Goal: Task Accomplishment & Management: Complete application form

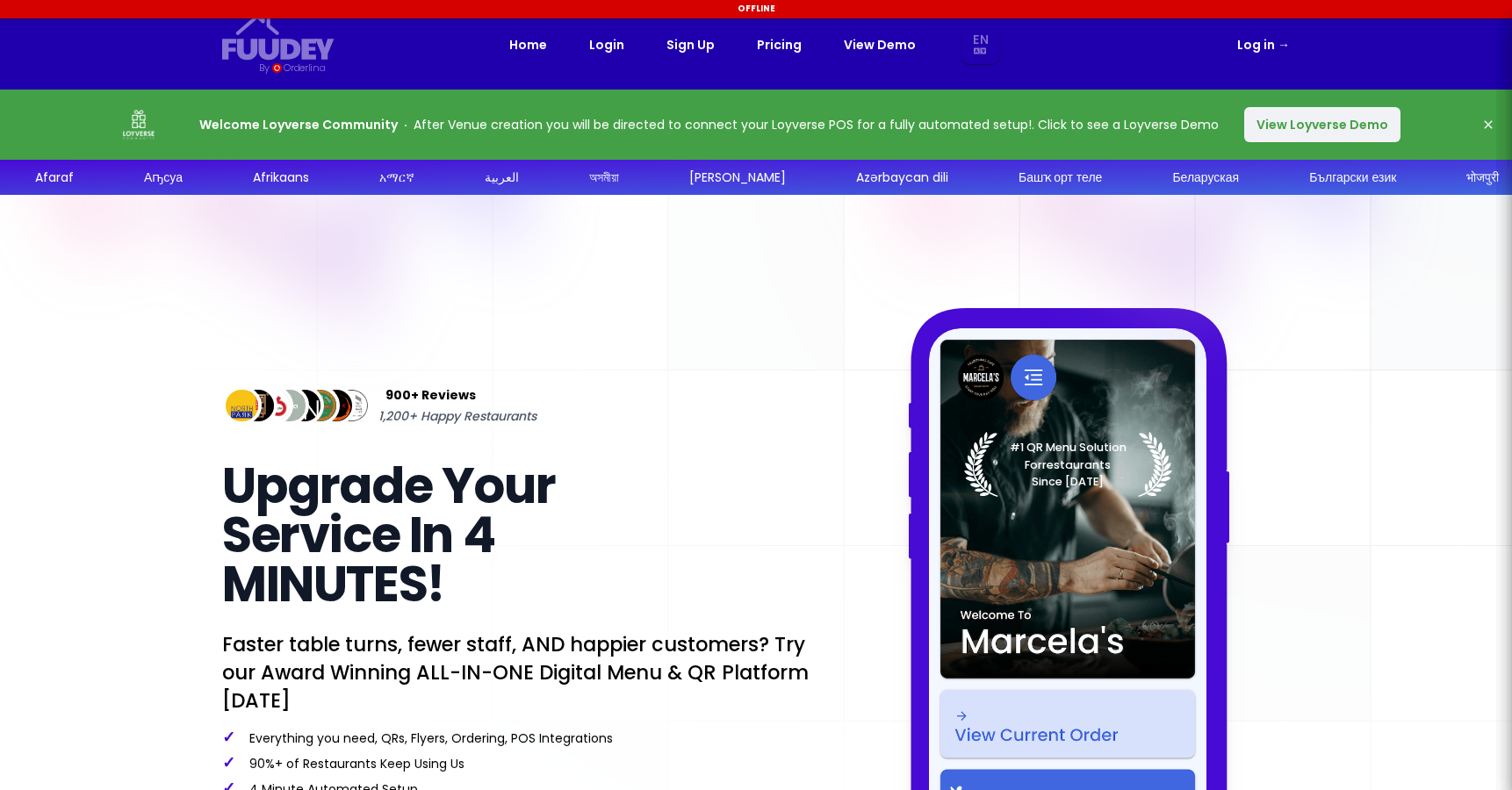
select select "en"
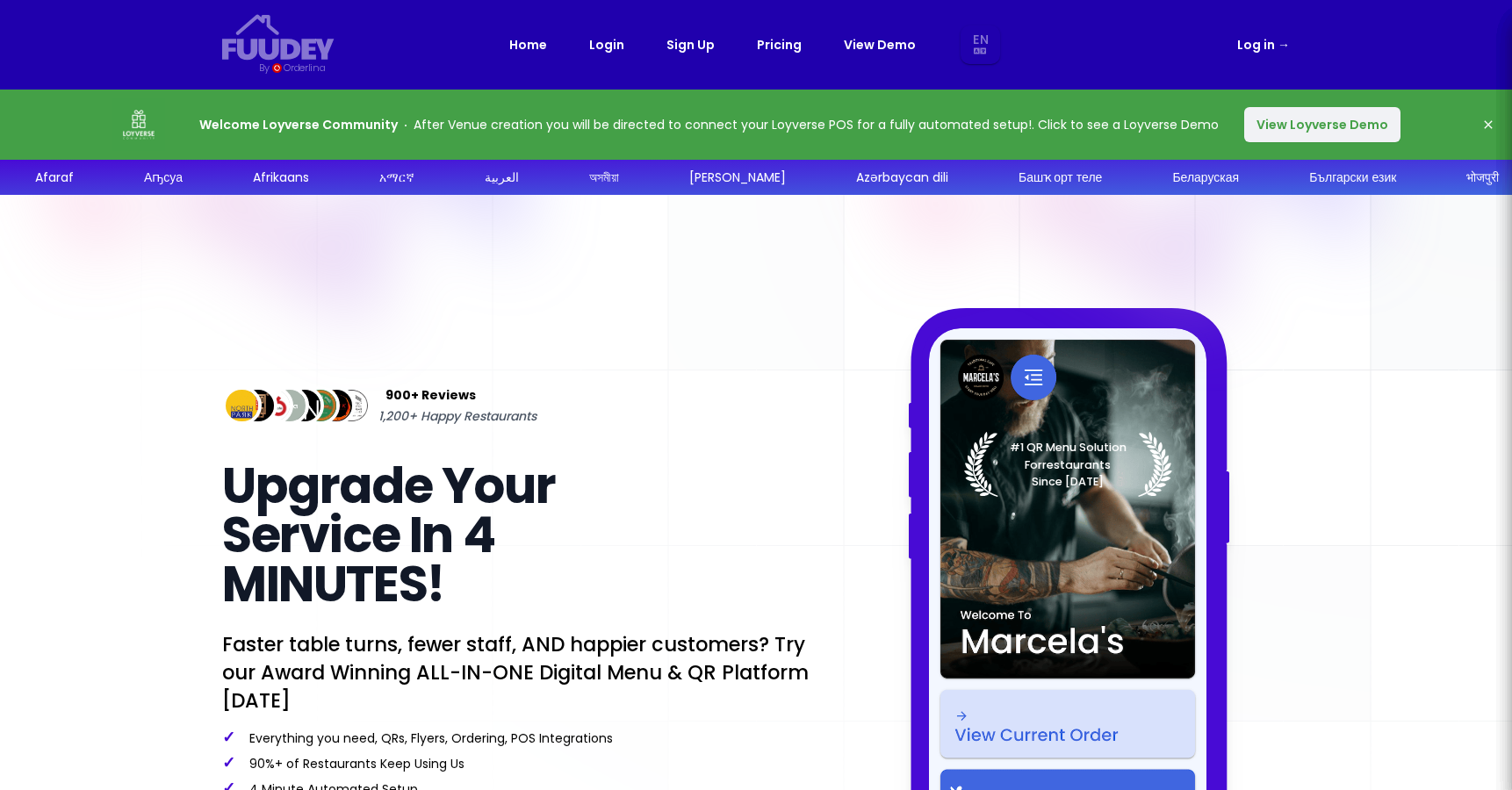
select select "en"
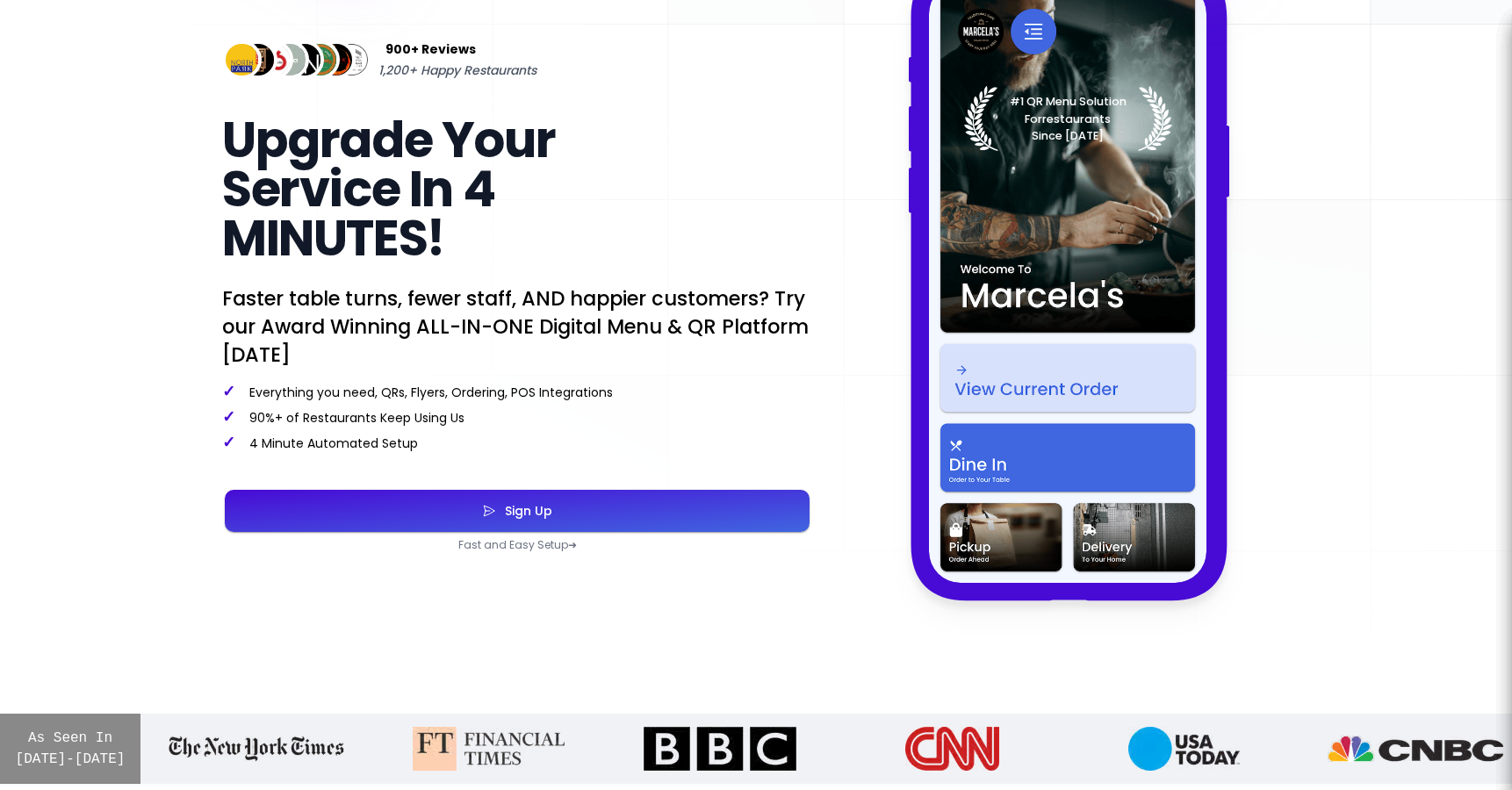
scroll to position [355, 0]
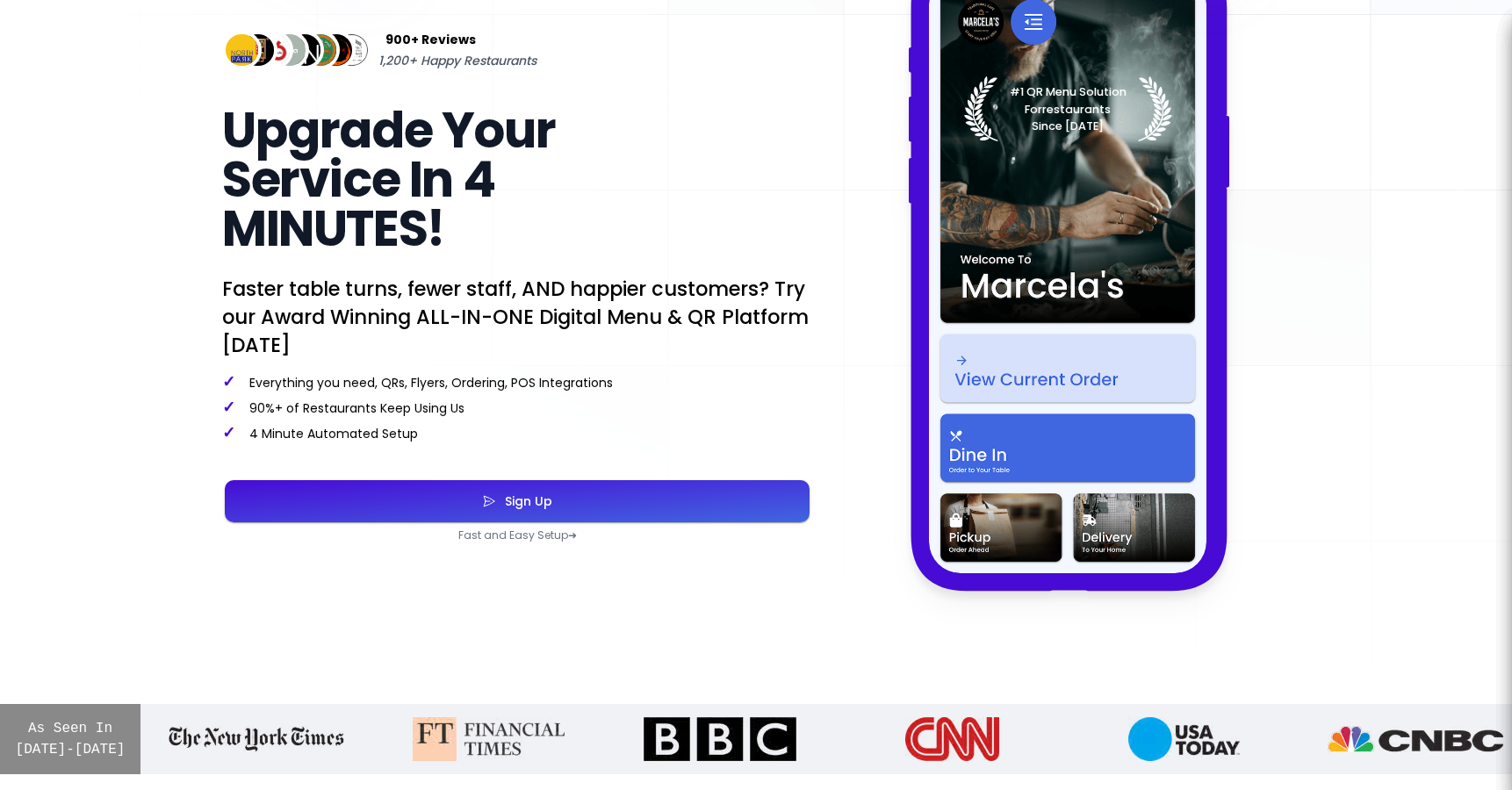
click at [576, 501] on button "Sign Up" at bounding box center [517, 501] width 585 height 42
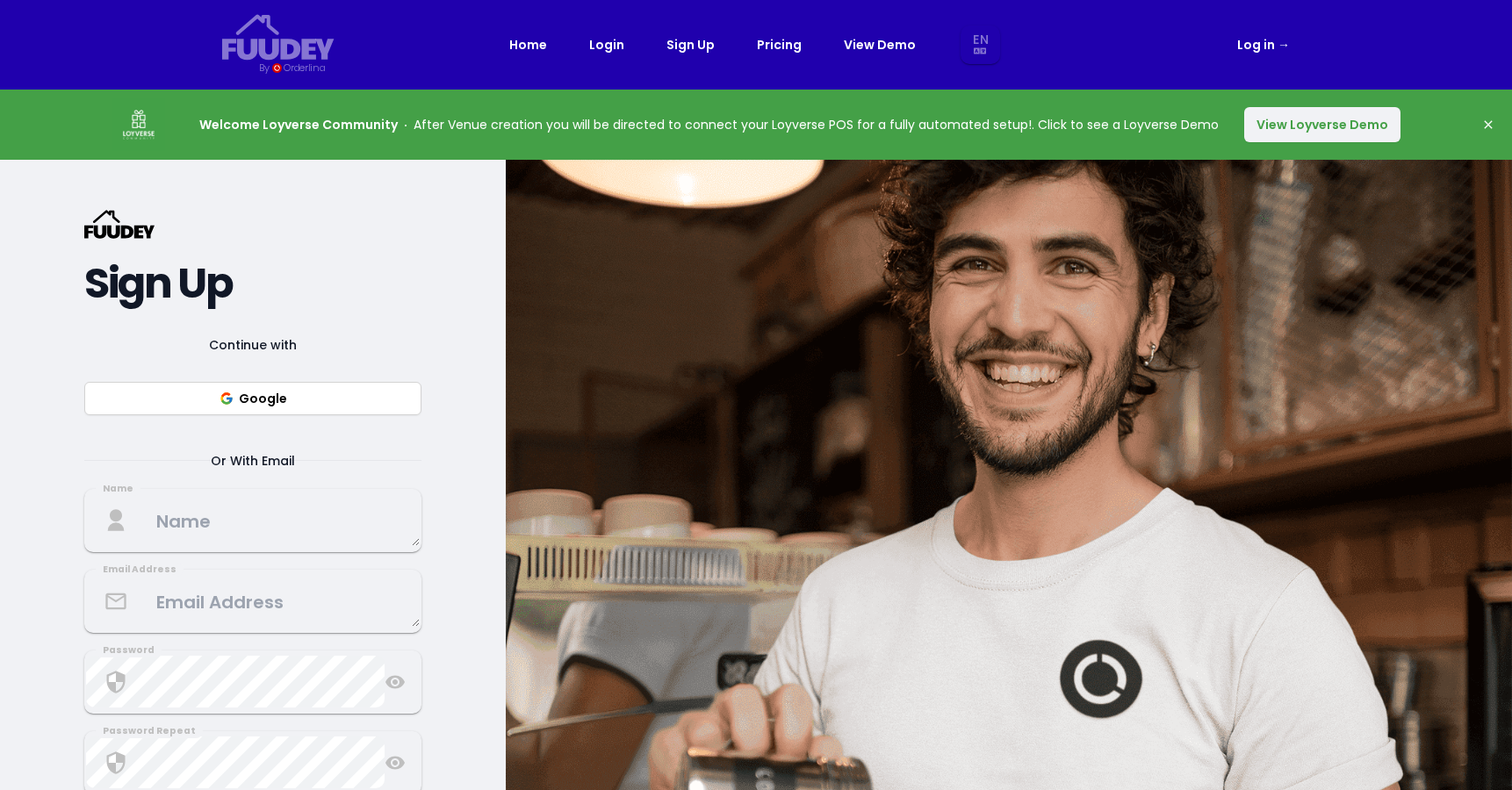
select select "en"
click at [799, 37] on link "Pricing" at bounding box center [779, 45] width 45 height 21
select select "en"
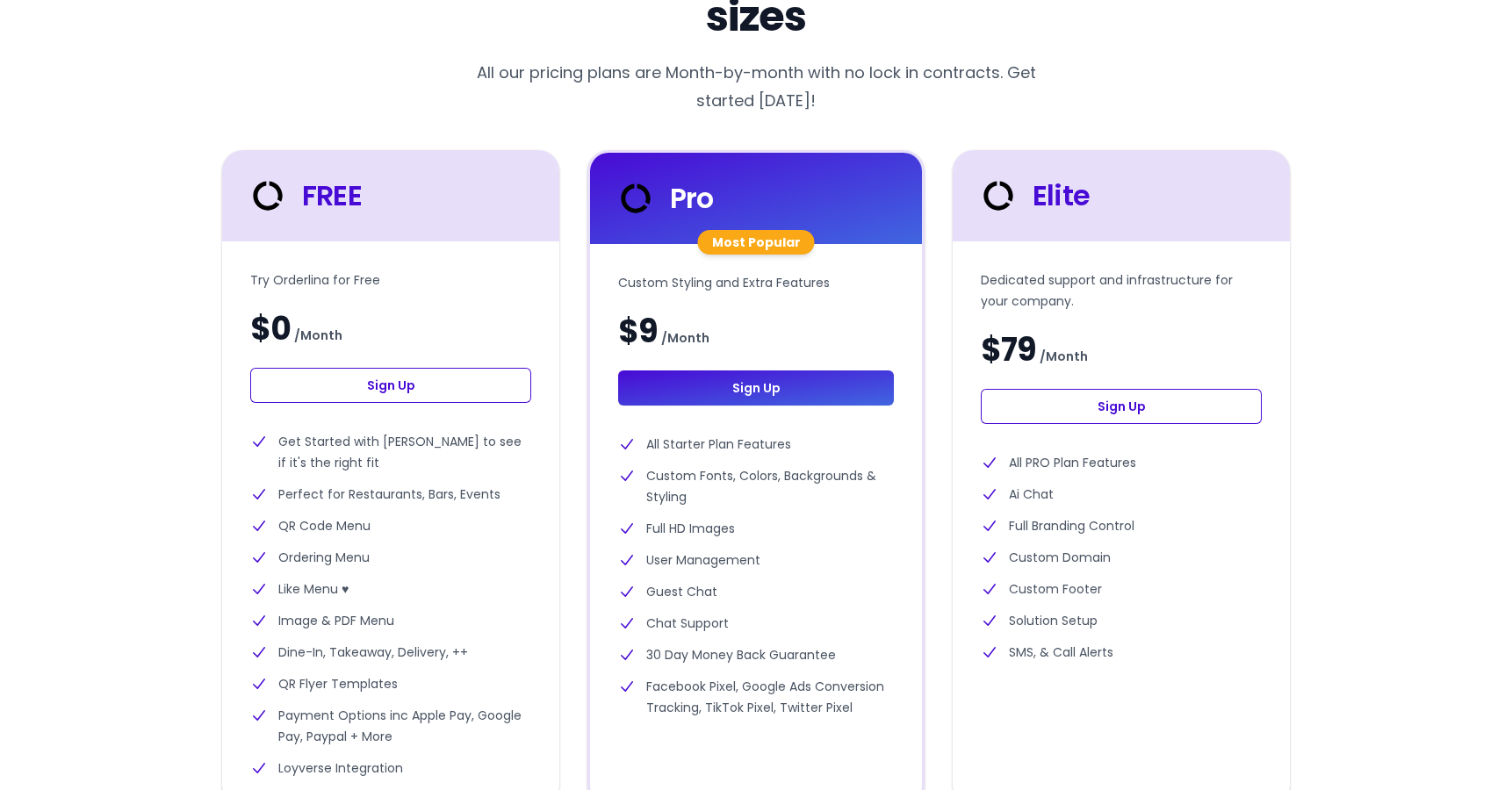
scroll to position [409, 0]
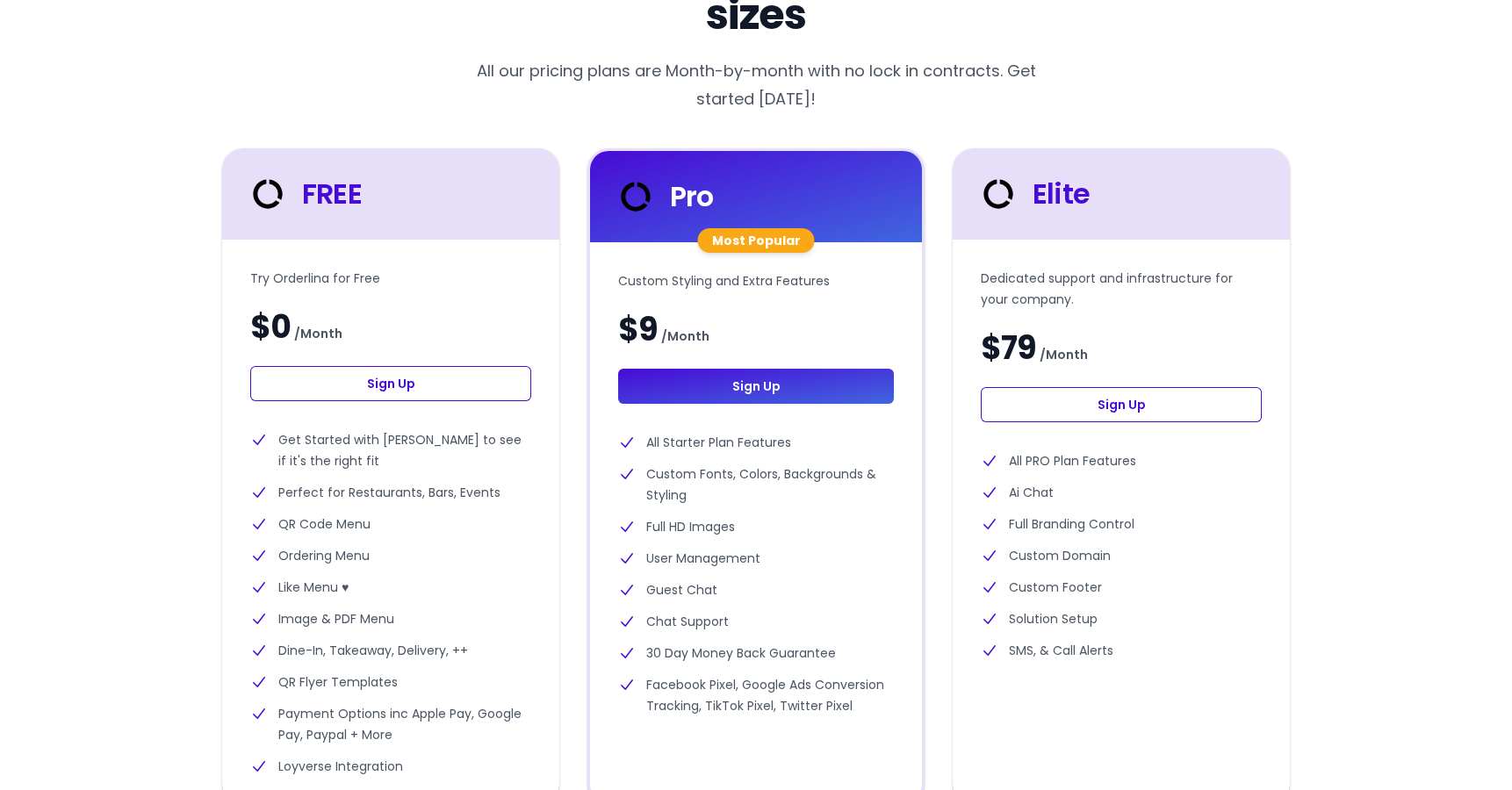
click at [419, 375] on link "Sign Up" at bounding box center [391, 383] width 281 height 35
select select "en"
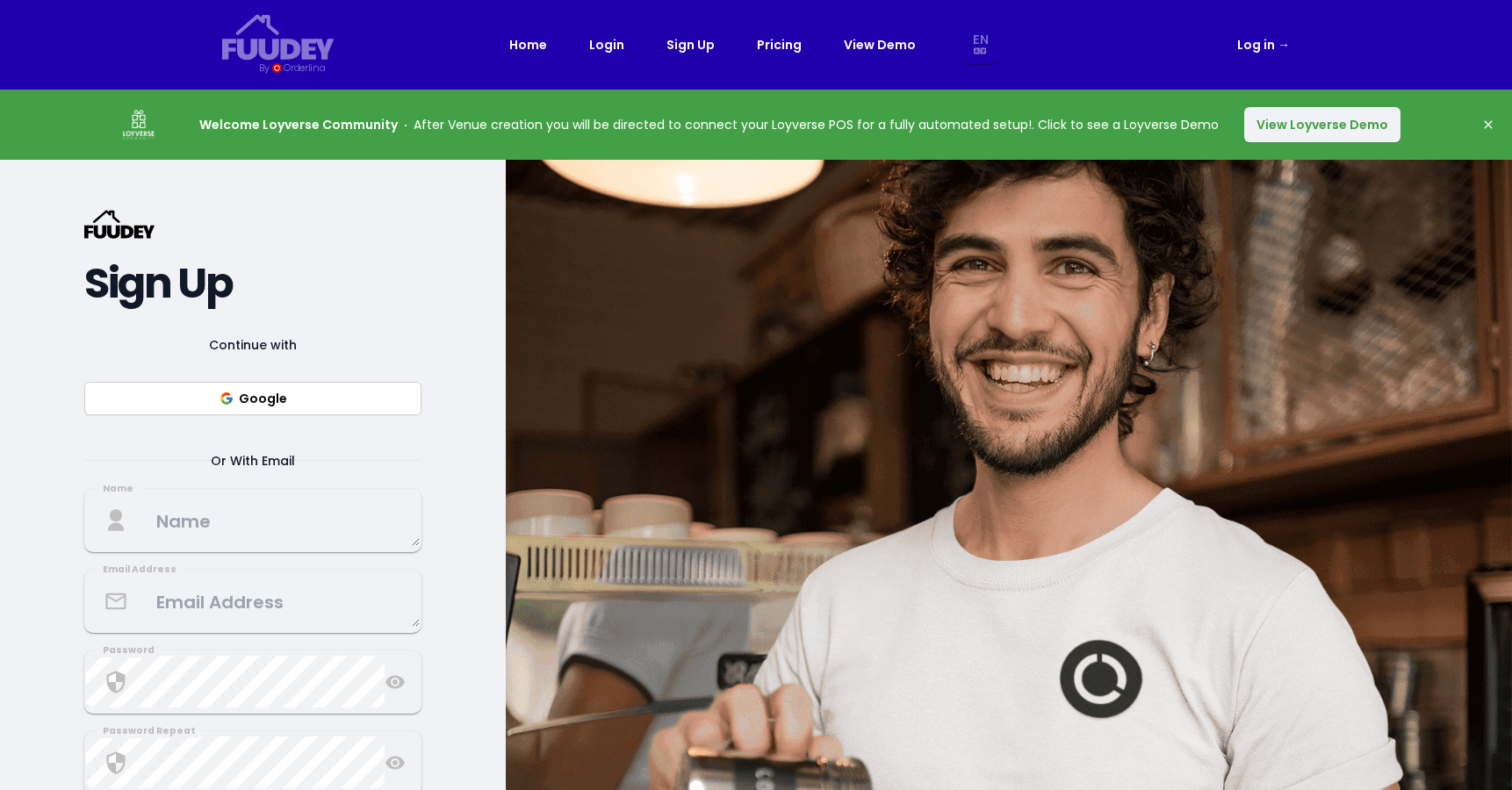
select select "en"
click at [271, 512] on textarea at bounding box center [253, 519] width 334 height 51
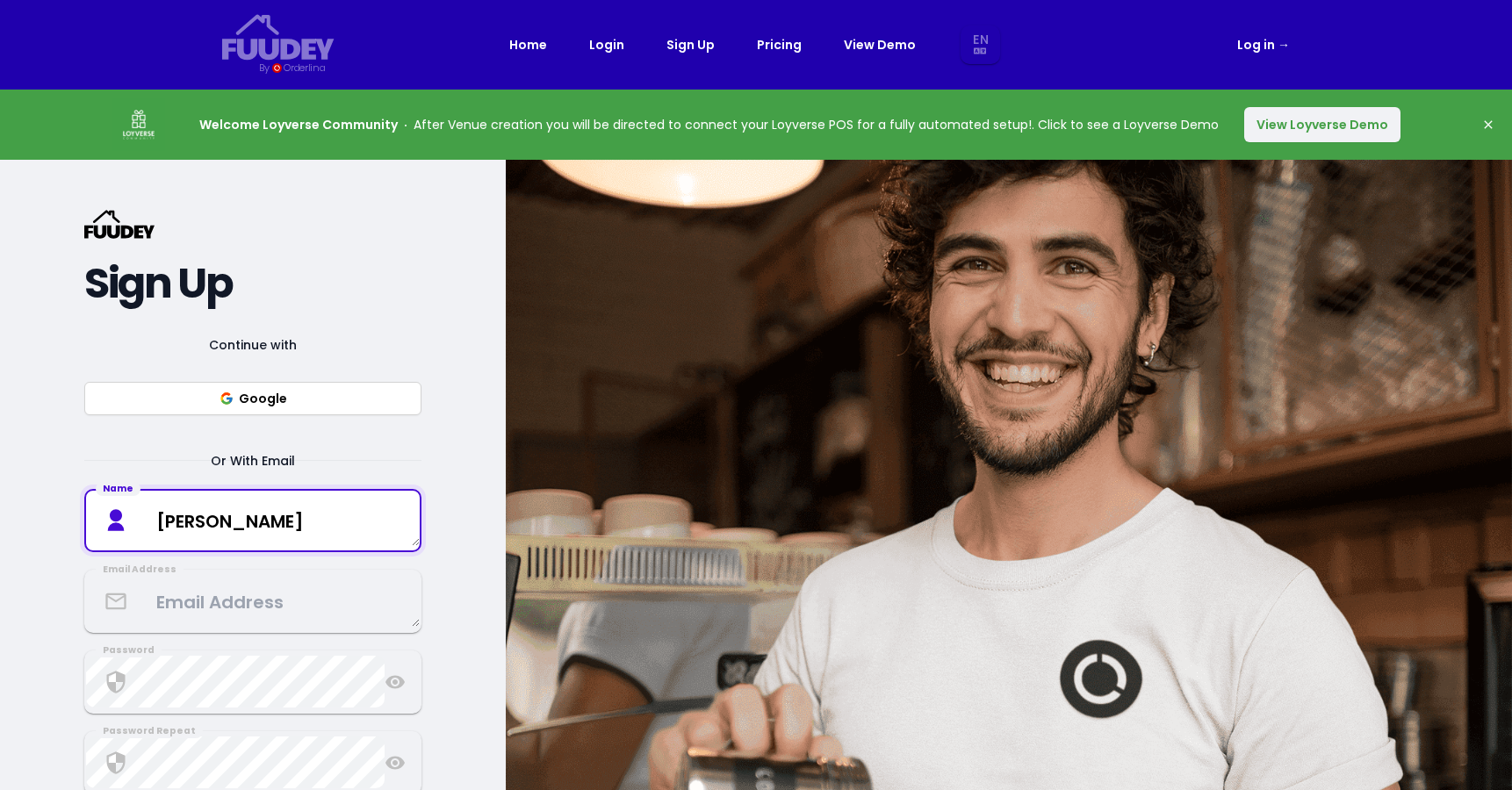
type textarea "[PERSON_NAME]"
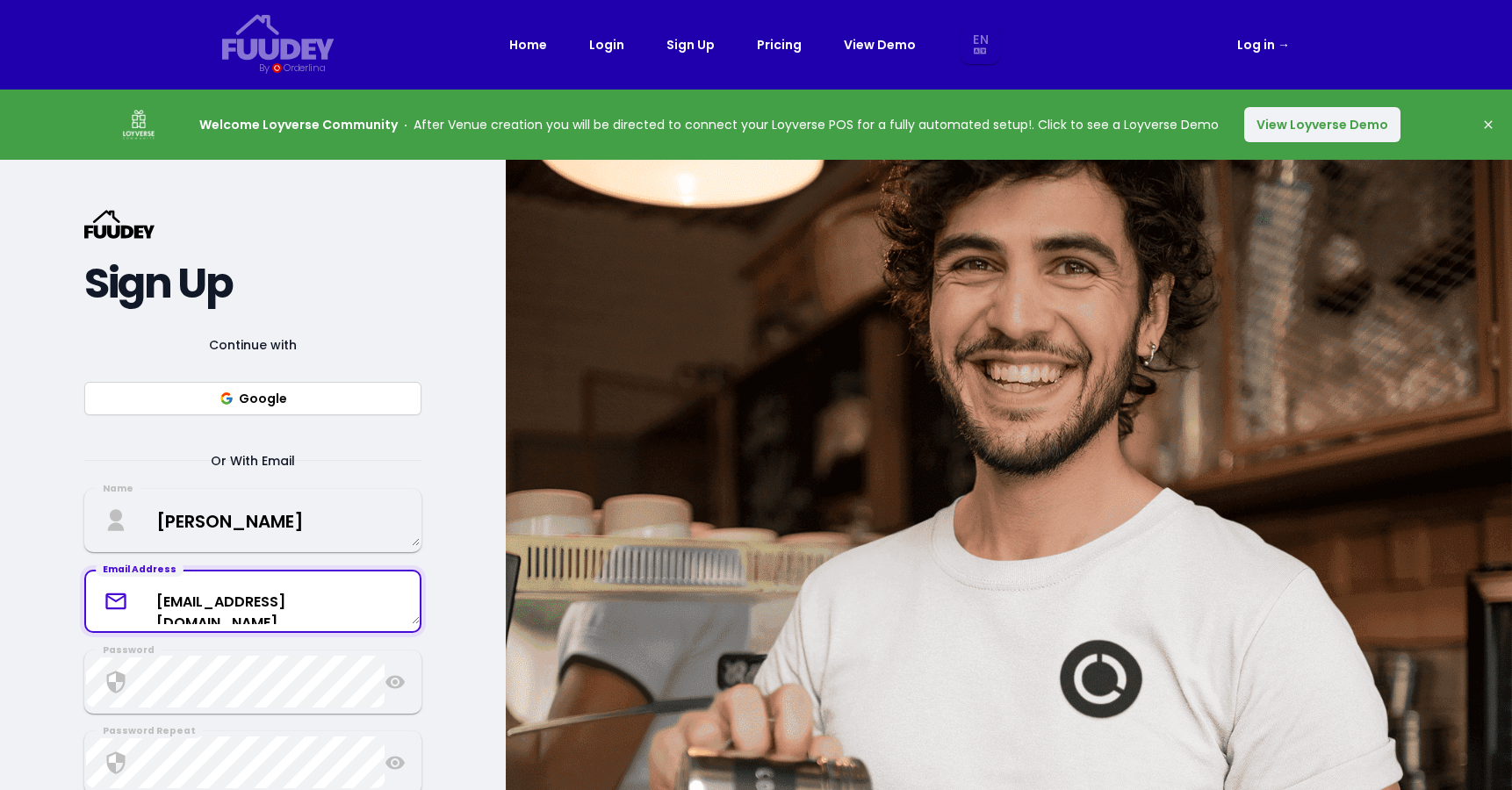
type textarea "[EMAIL_ADDRESS][DOMAIN_NAME]"
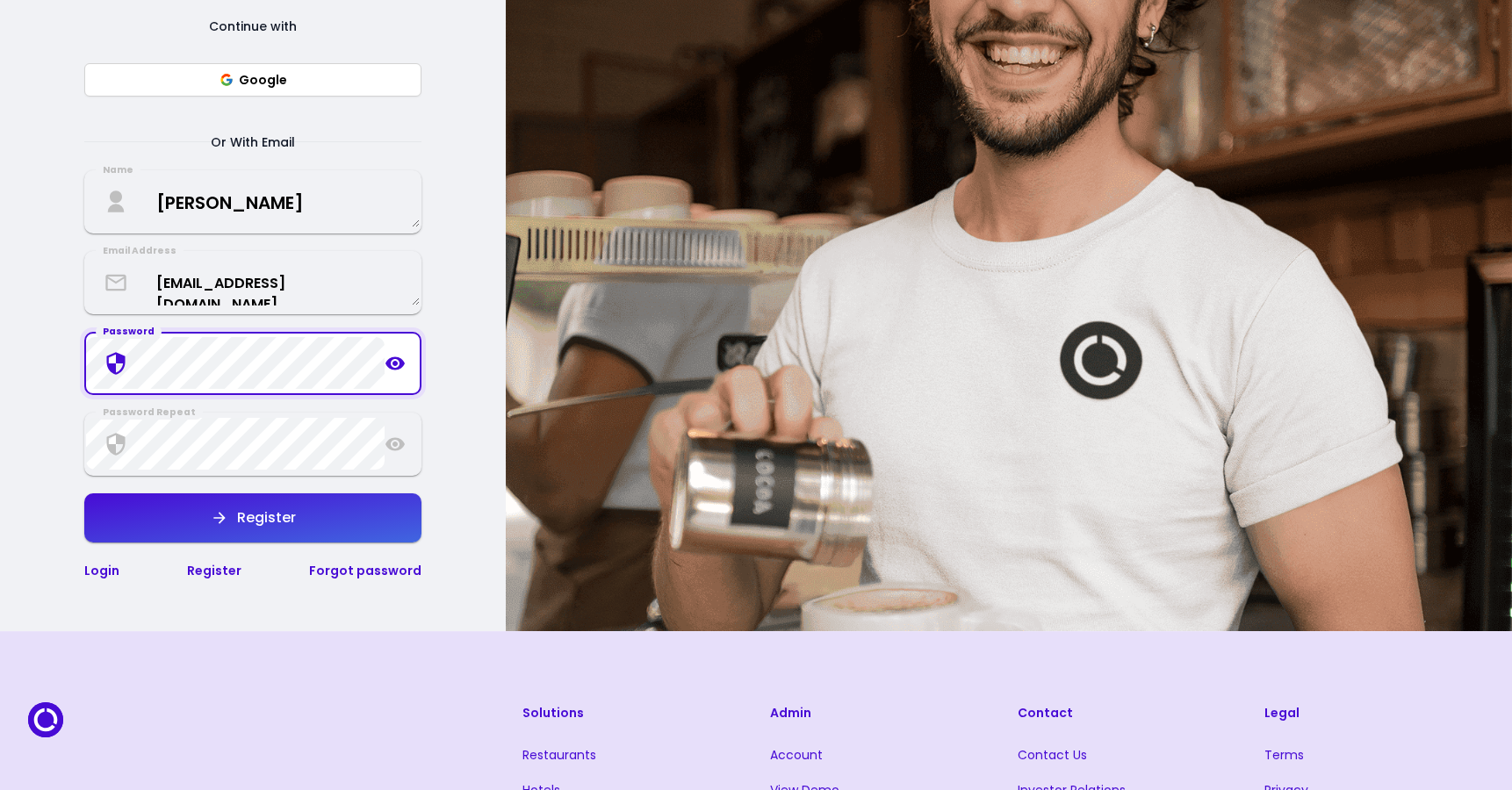
scroll to position [327, 0]
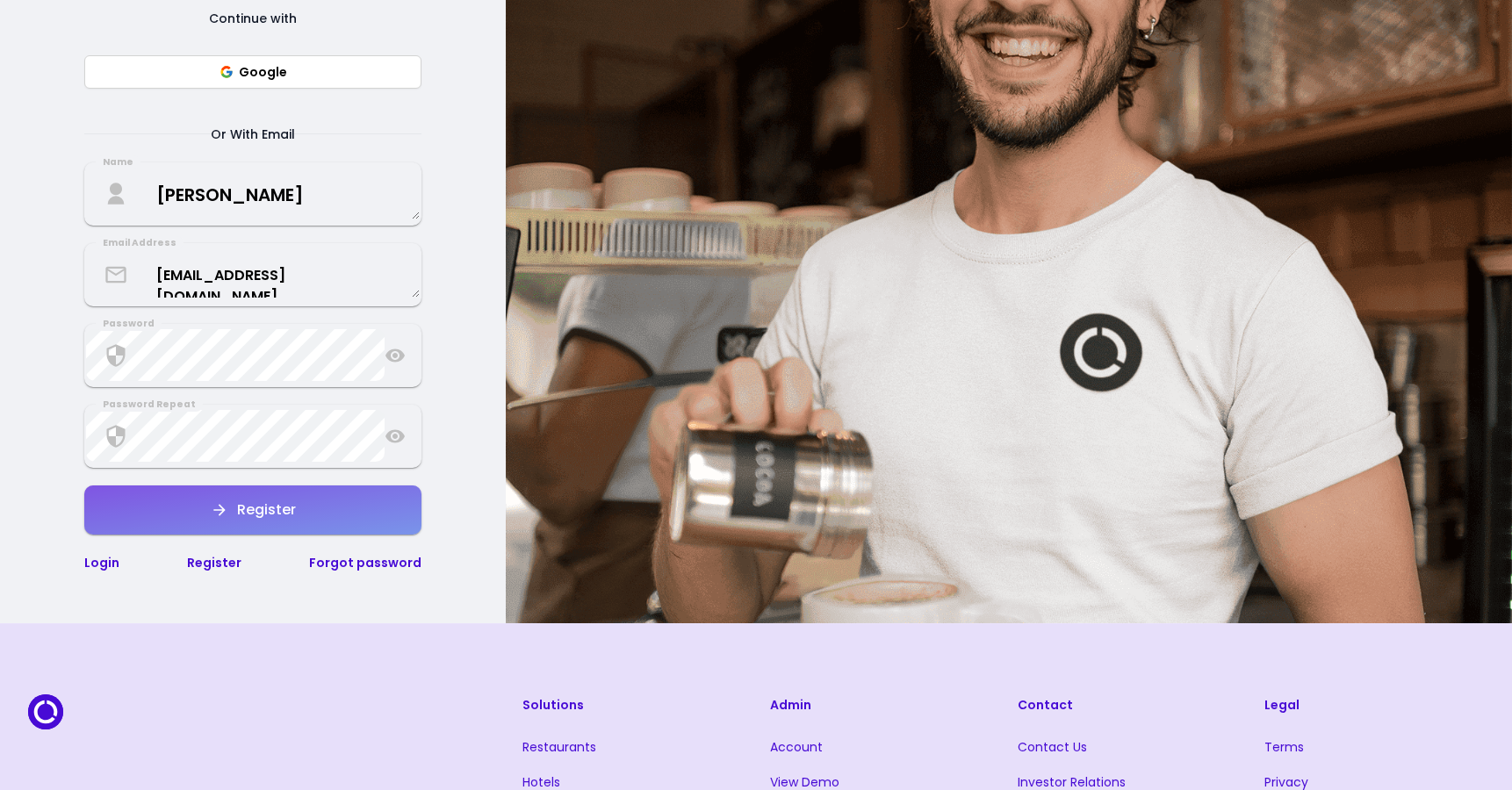
click at [219, 508] on icon "button" at bounding box center [219, 510] width 17 height 17
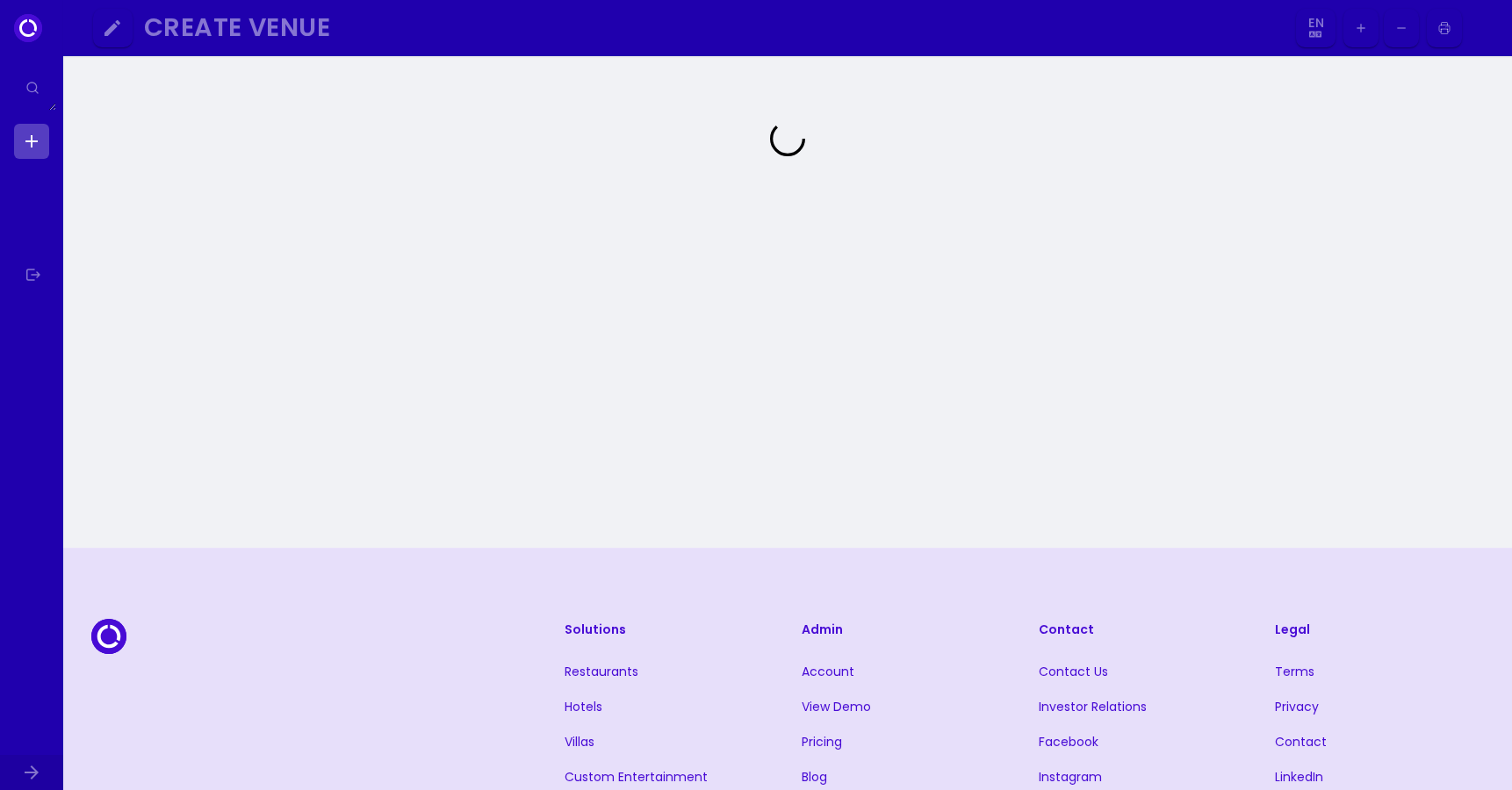
select select "en"
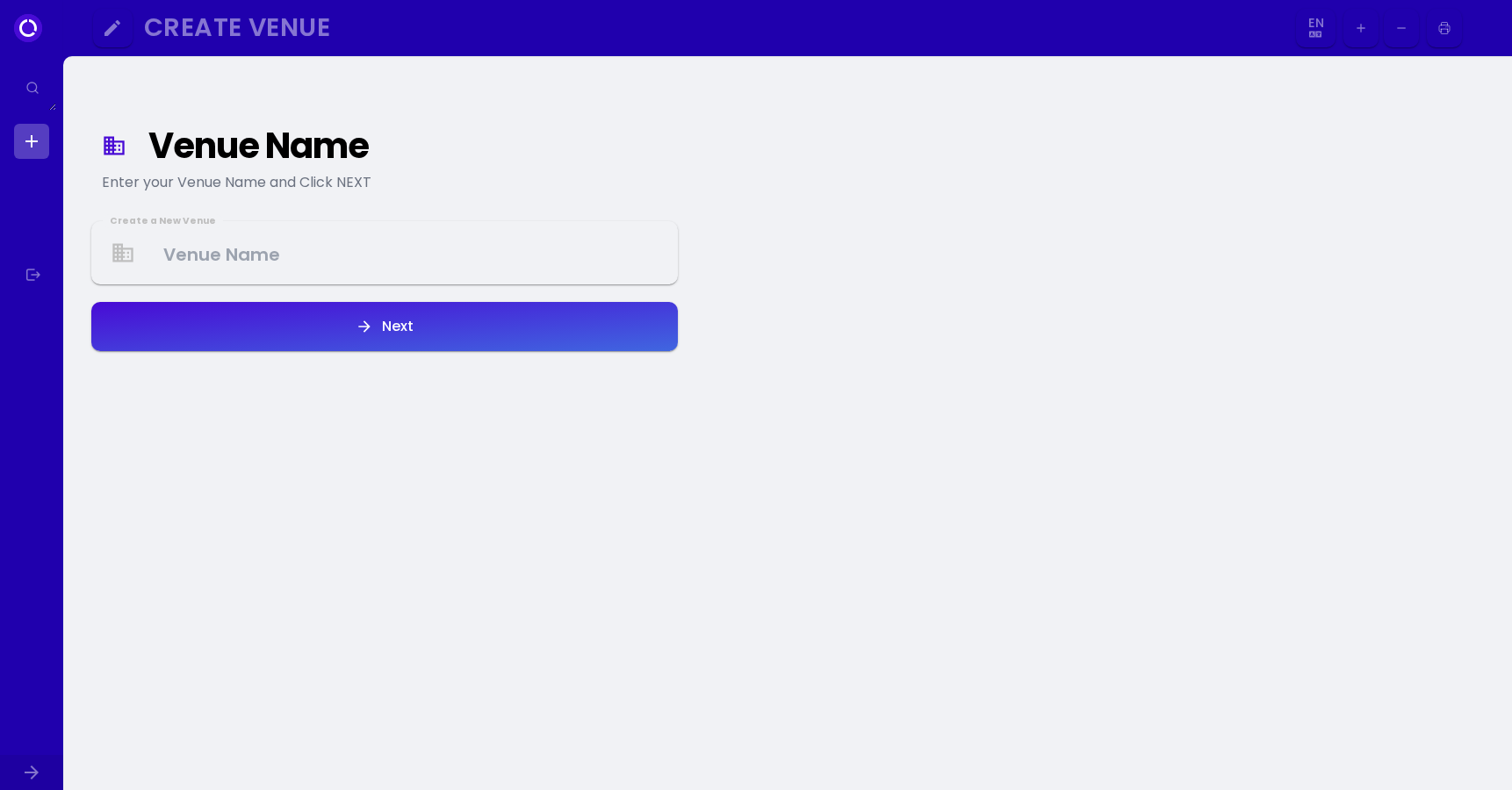
click at [337, 264] on Venue at bounding box center [384, 252] width 583 height 51
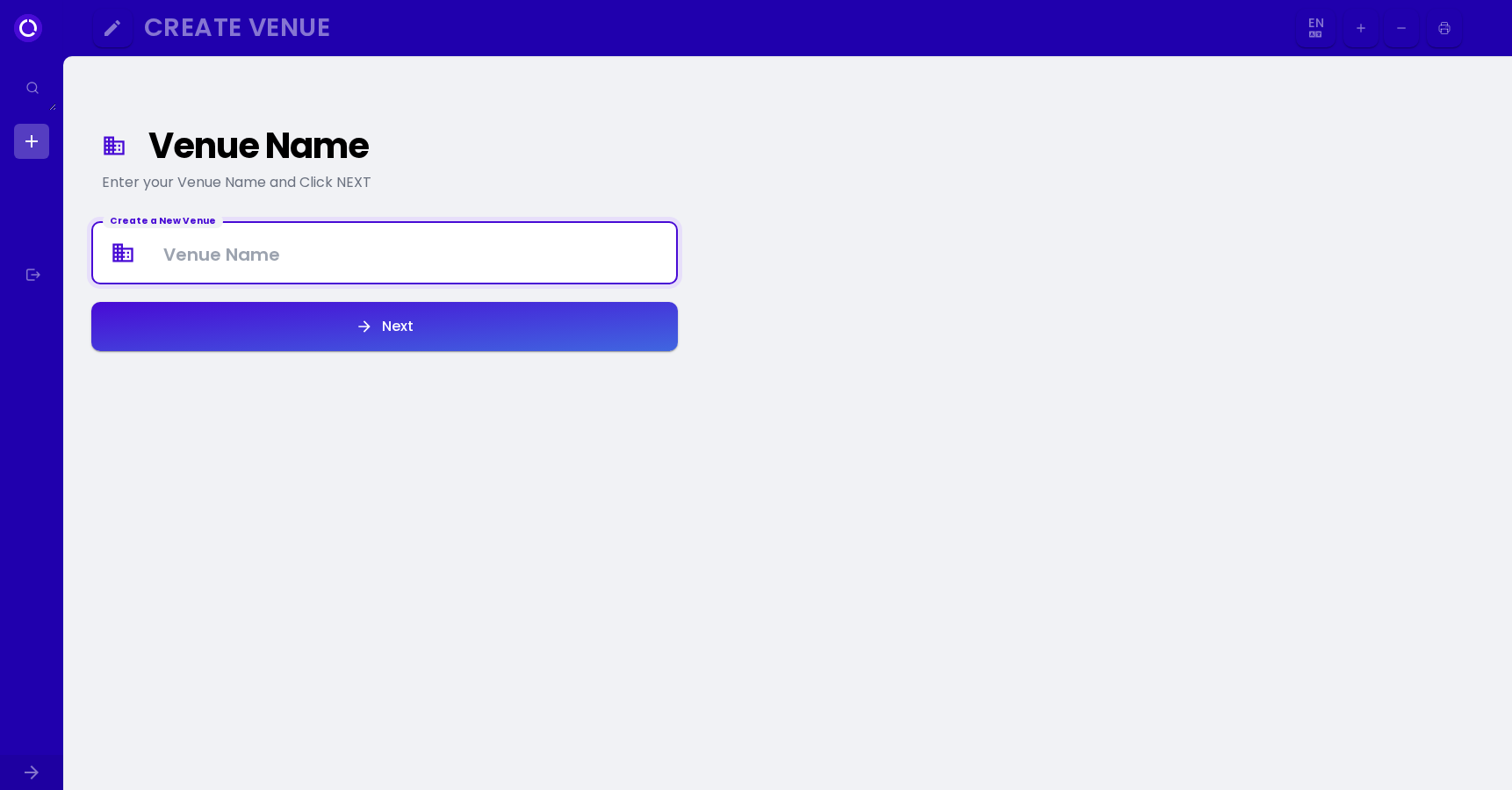
select select "en"
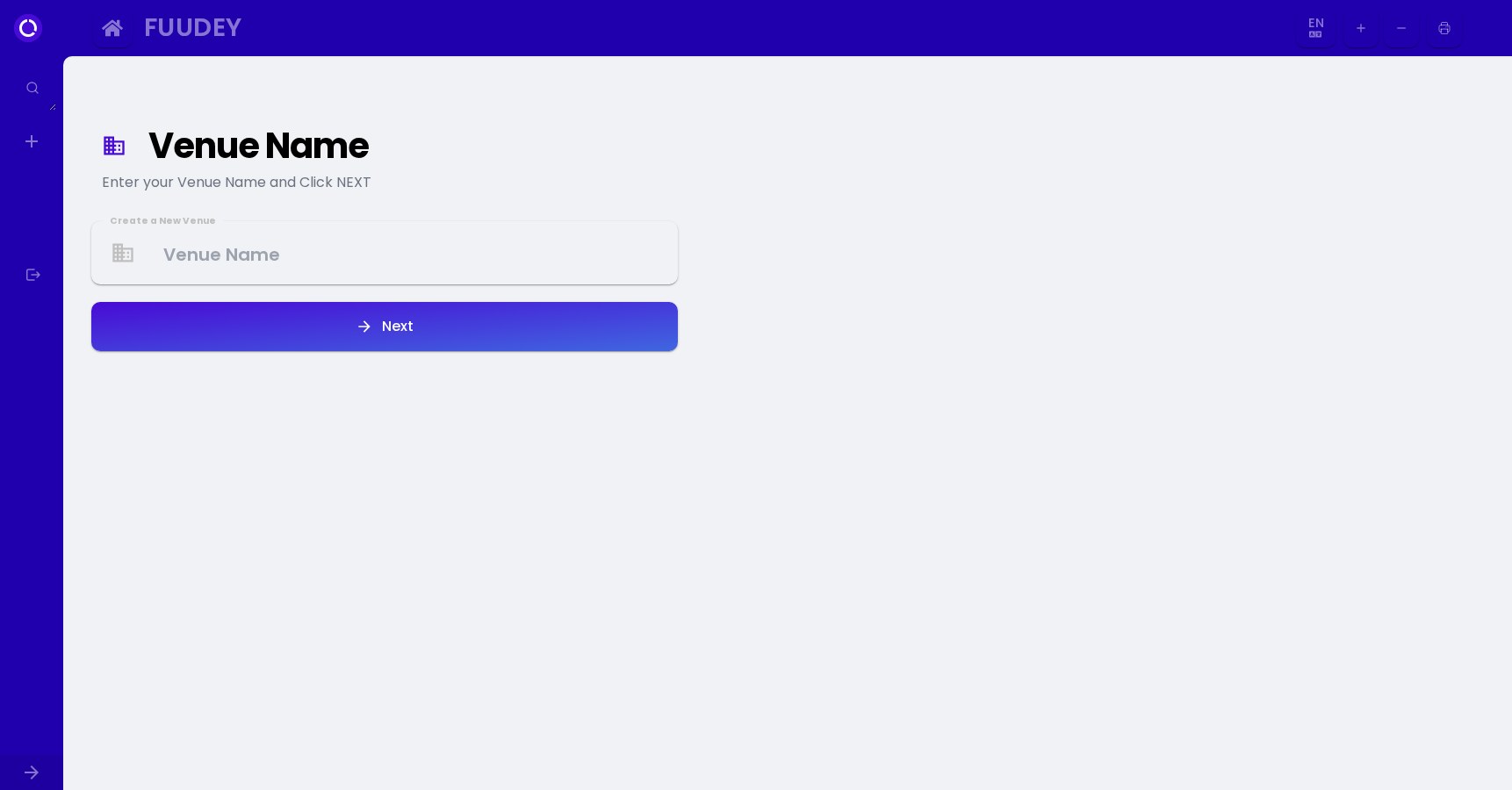
select select "en"
click at [298, 250] on Venue at bounding box center [384, 252] width 583 height 51
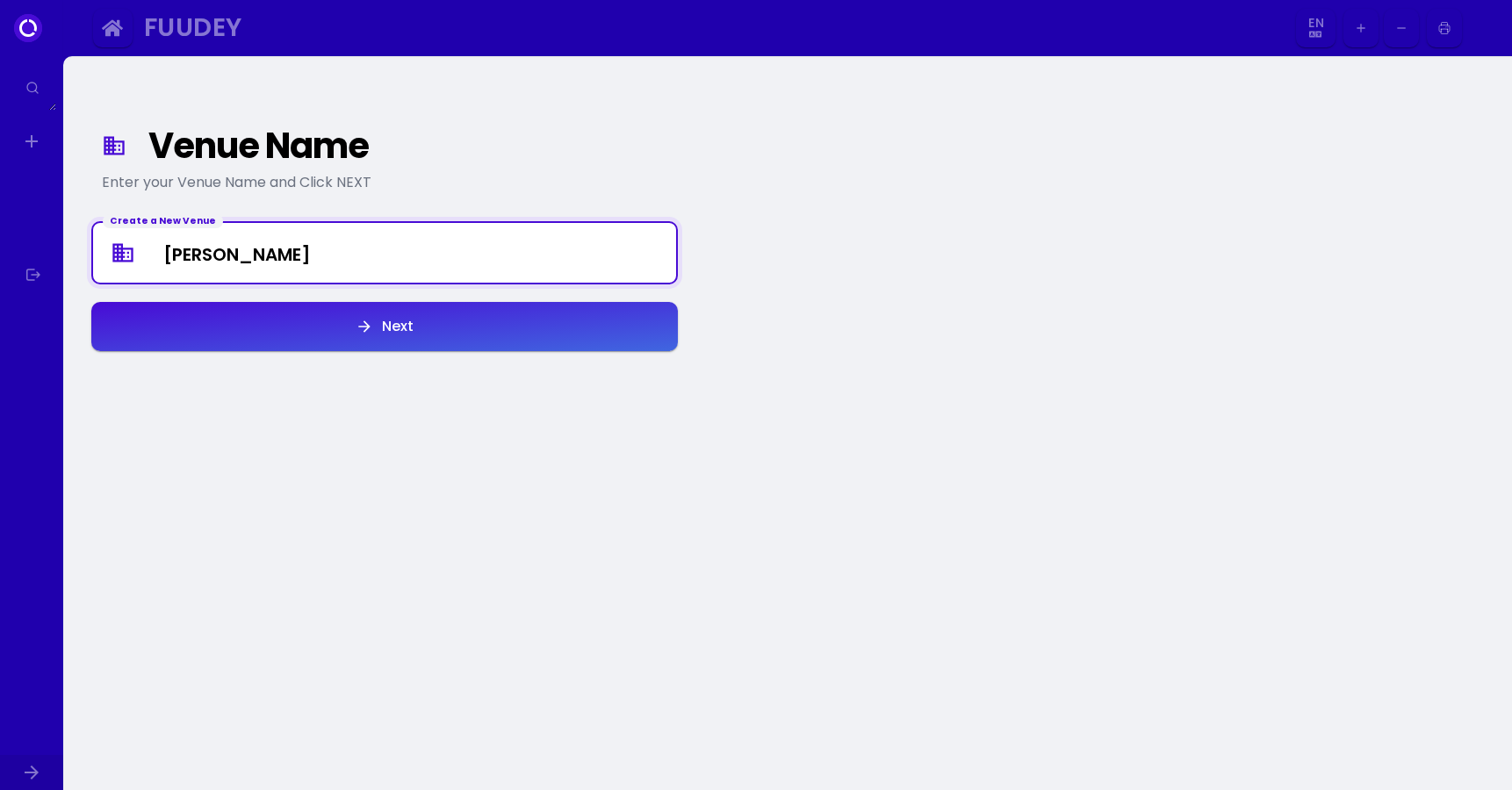
type Venue "[PERSON_NAME]"
click at [297, 346] on button "Next" at bounding box center [384, 326] width 586 height 49
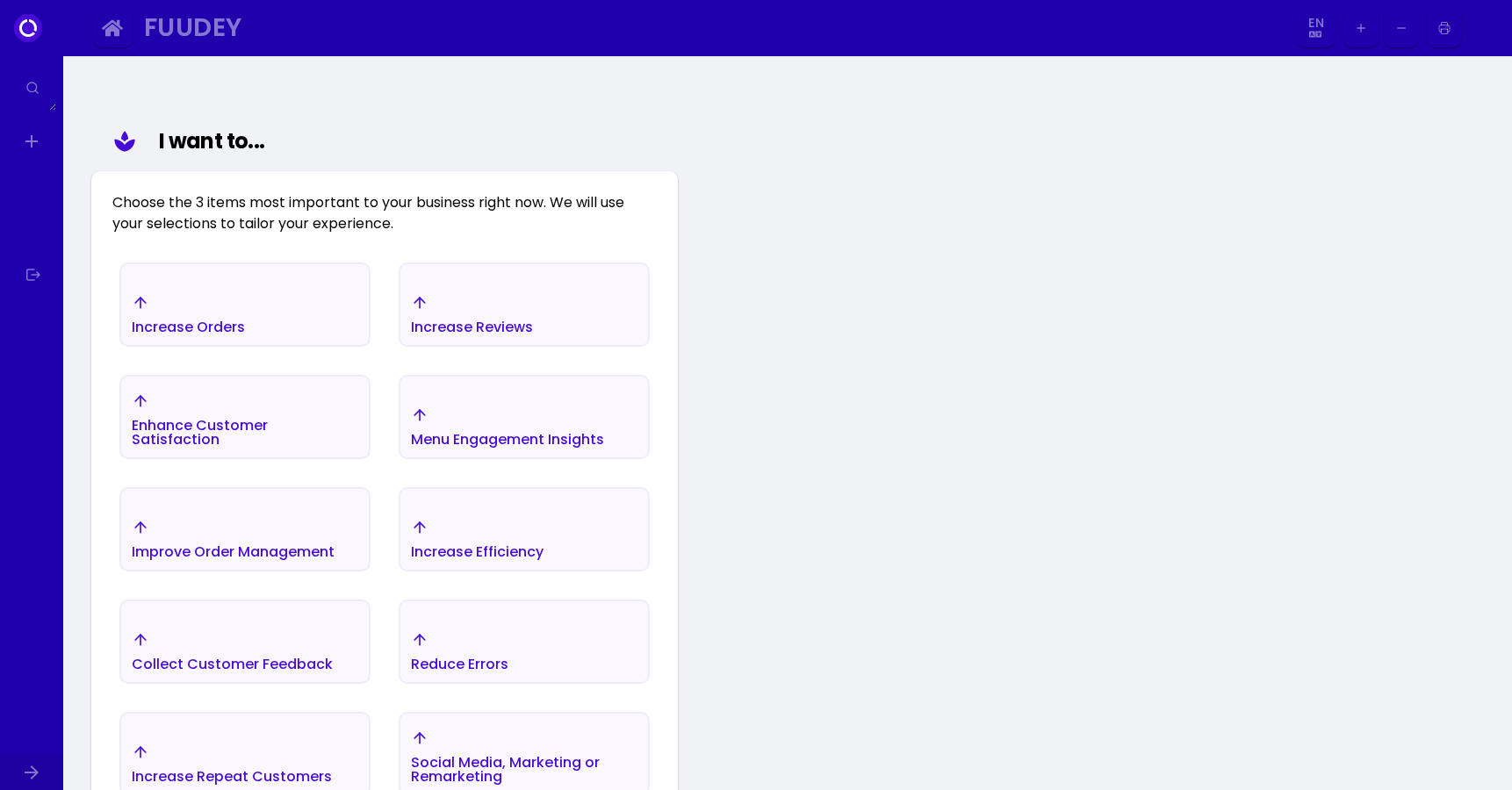
scroll to position [204, 0]
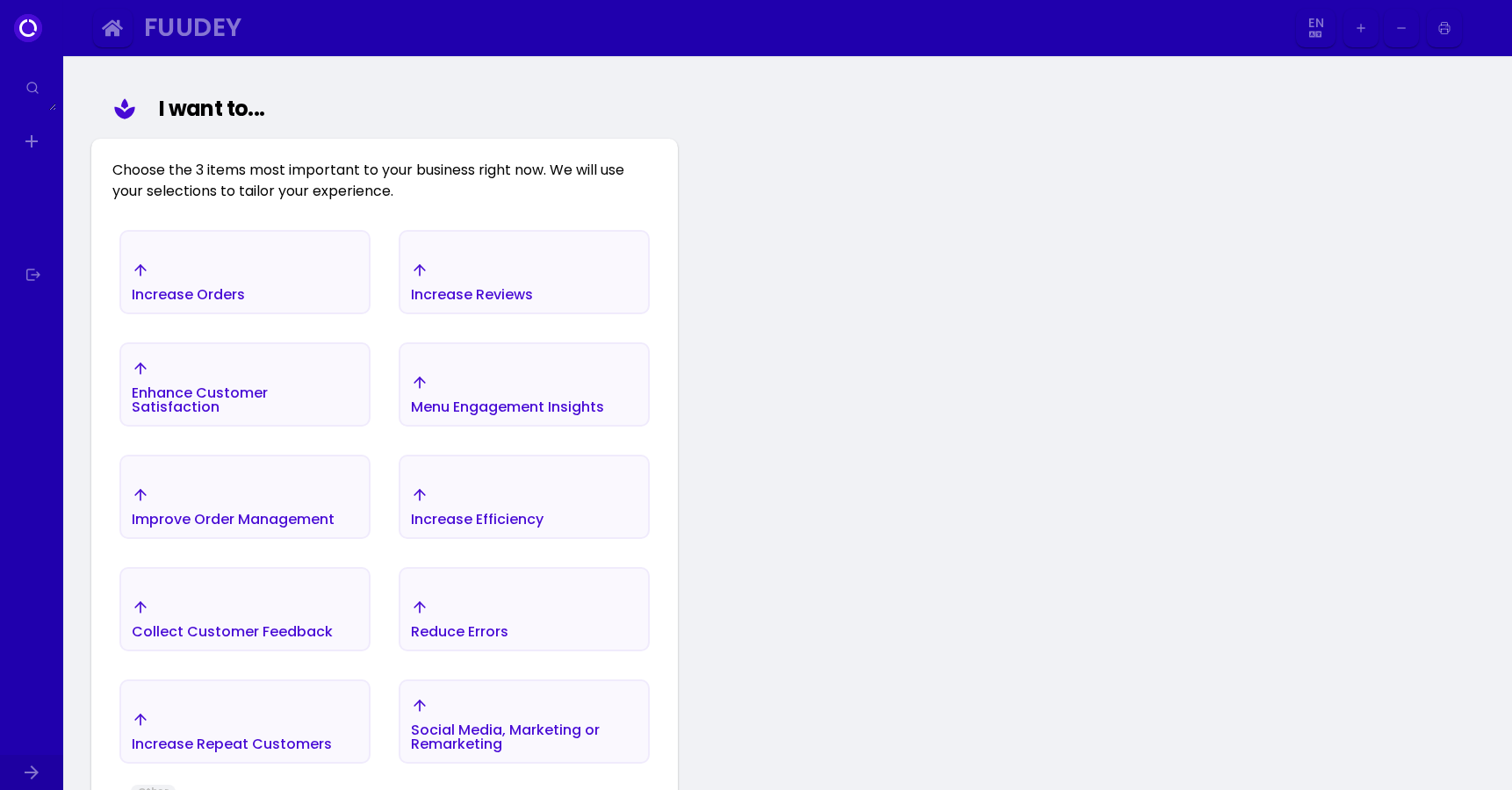
click at [274, 282] on div "Increase Orders" at bounding box center [245, 281] width 247 height 61
click at [246, 289] on div "Increase Reviews" at bounding box center [189, 294] width 114 height 14
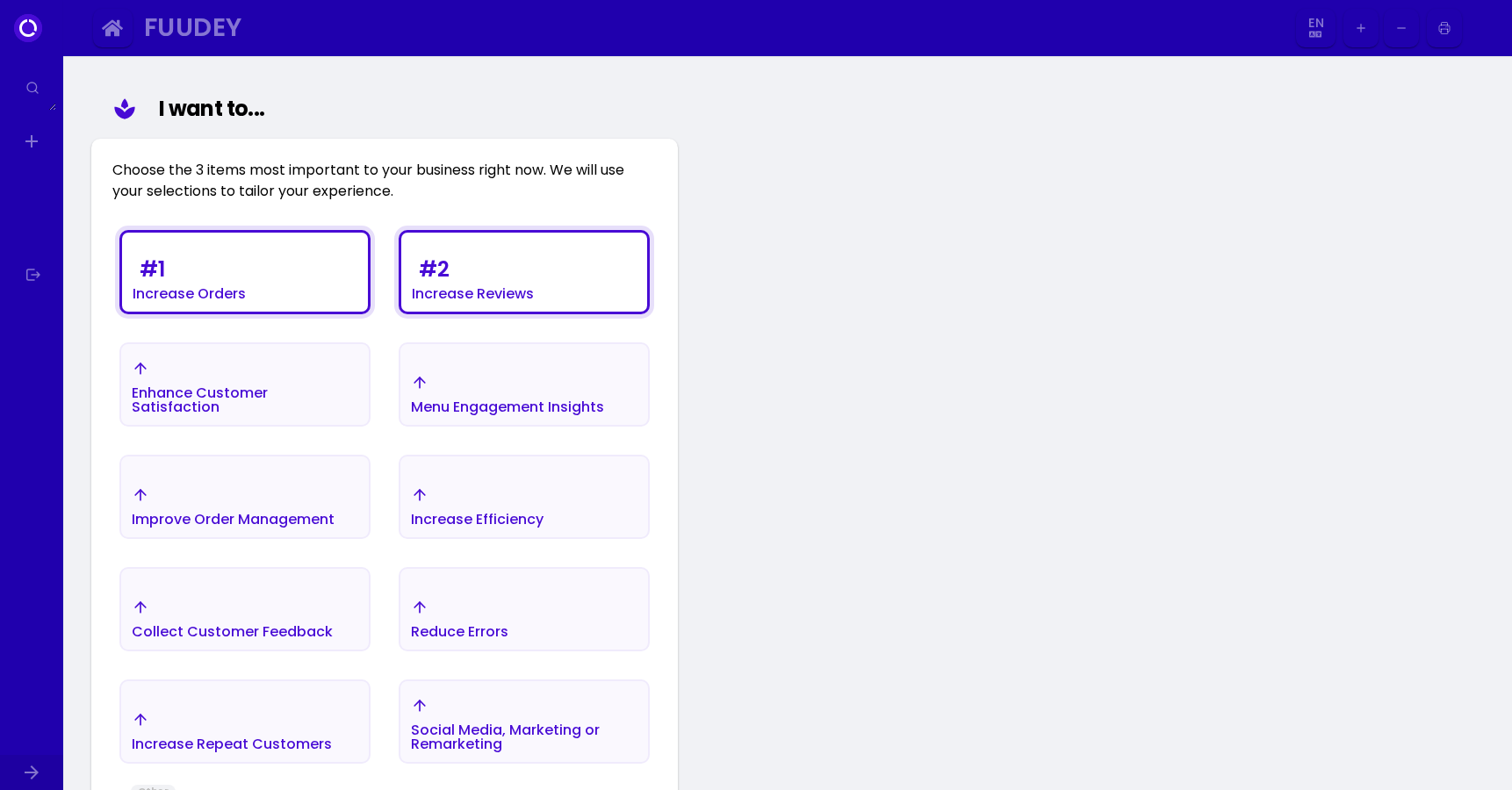
click at [246, 301] on div "Menu Engagement Insights" at bounding box center [189, 277] width 114 height 49
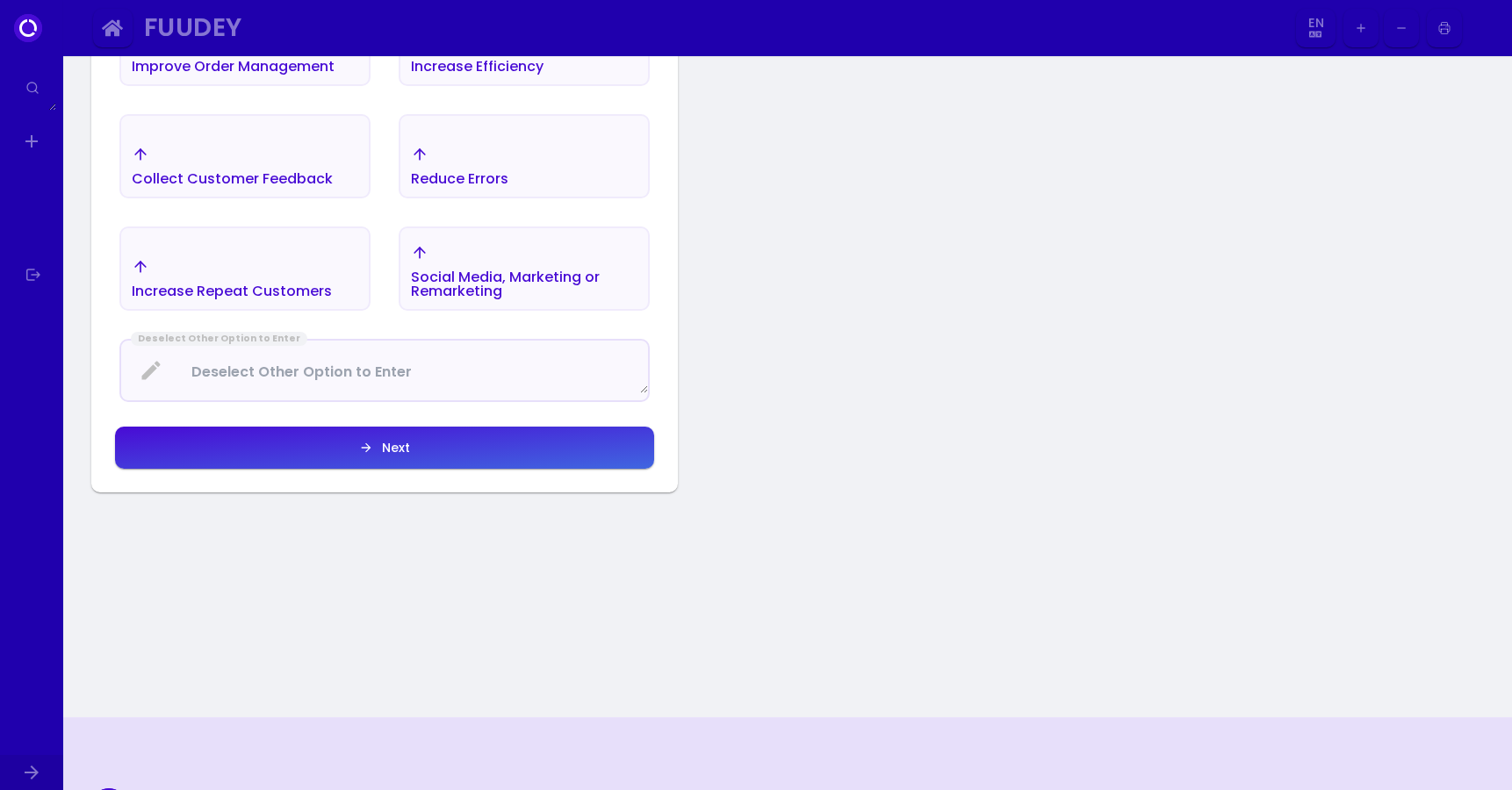
scroll to position [659, 0]
select select "en"
